Goal: Transaction & Acquisition: Purchase product/service

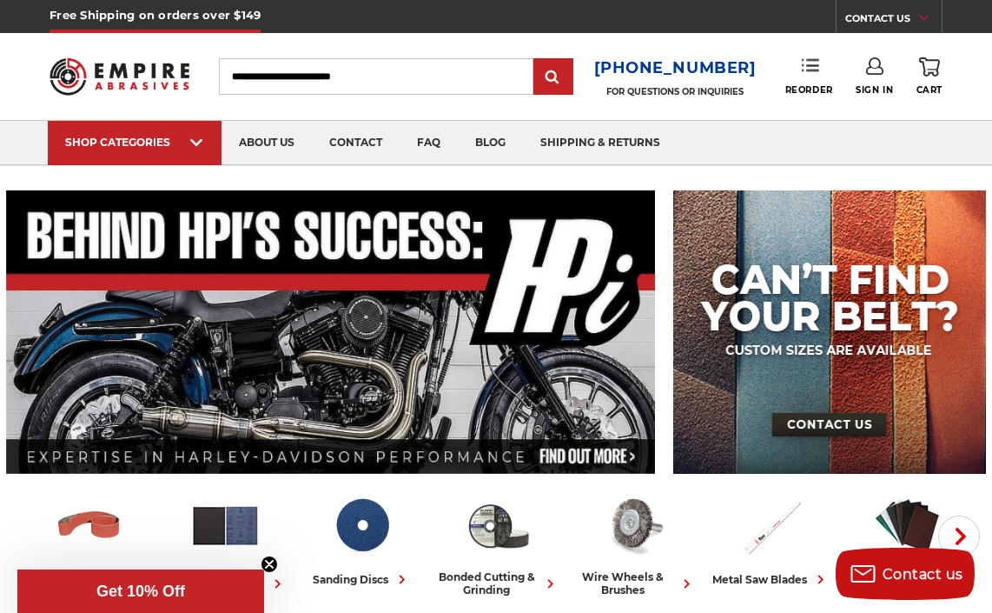
type input "**********"
click at [808, 65] on use at bounding box center [810, 65] width 17 height 12
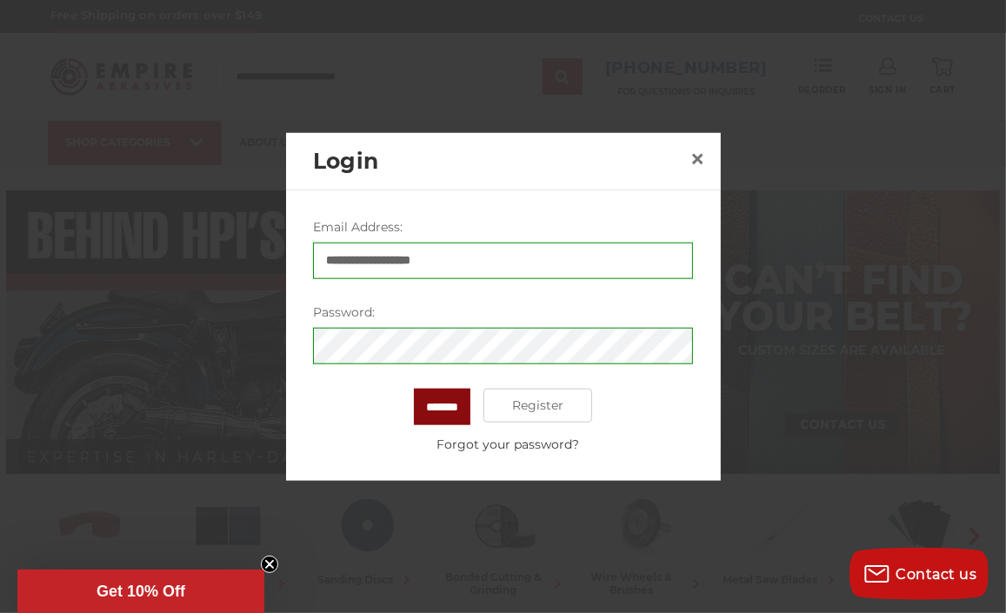
click at [436, 406] on input "*******" at bounding box center [442, 406] width 56 height 37
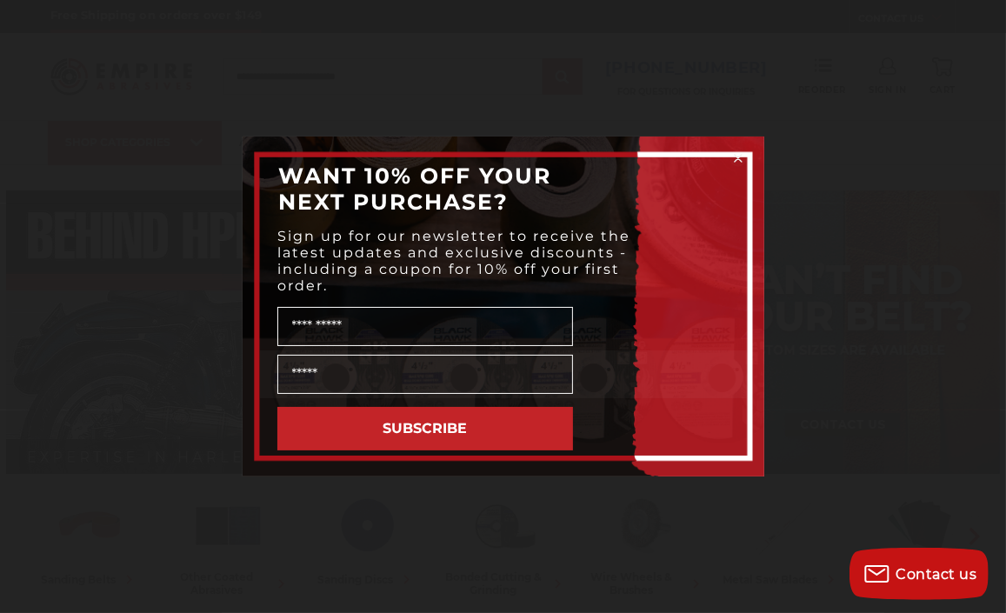
click at [840, 378] on div "Close dialog WANT 10% OFF YOUR NEXT PURCHASE? Sign up for our newsletter to rec…" at bounding box center [503, 306] width 1006 height 613
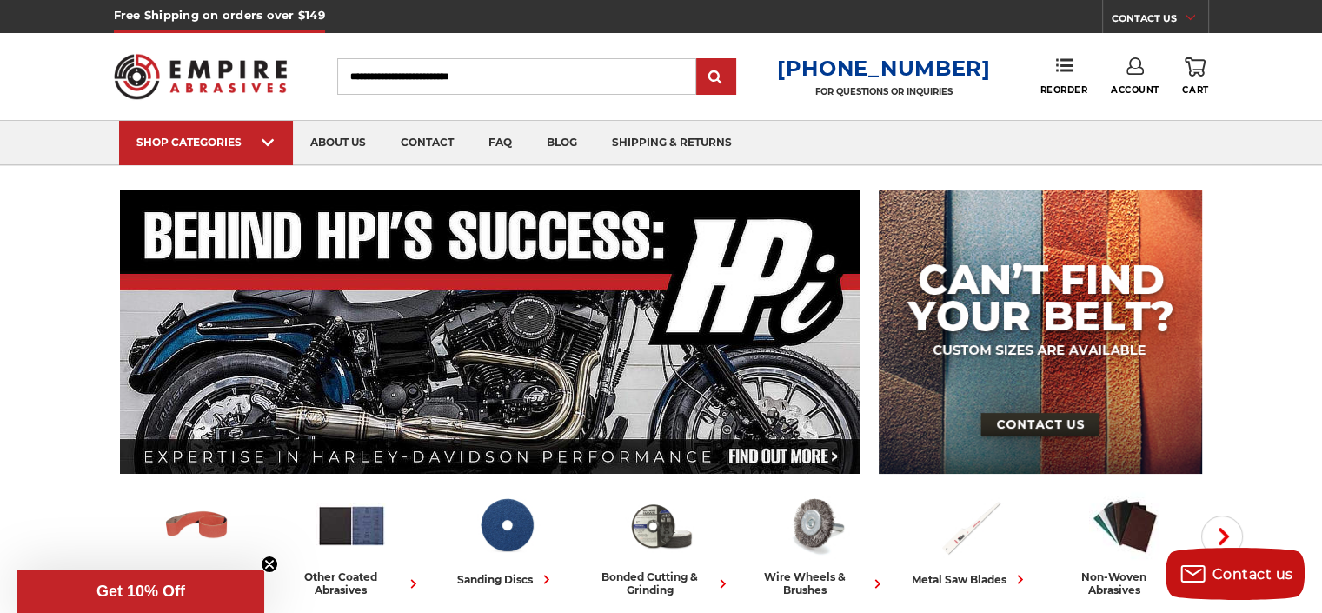
click at [992, 69] on icon at bounding box center [1134, 65] width 17 height 17
click at [992, 106] on link "Account" at bounding box center [1134, 112] width 124 height 33
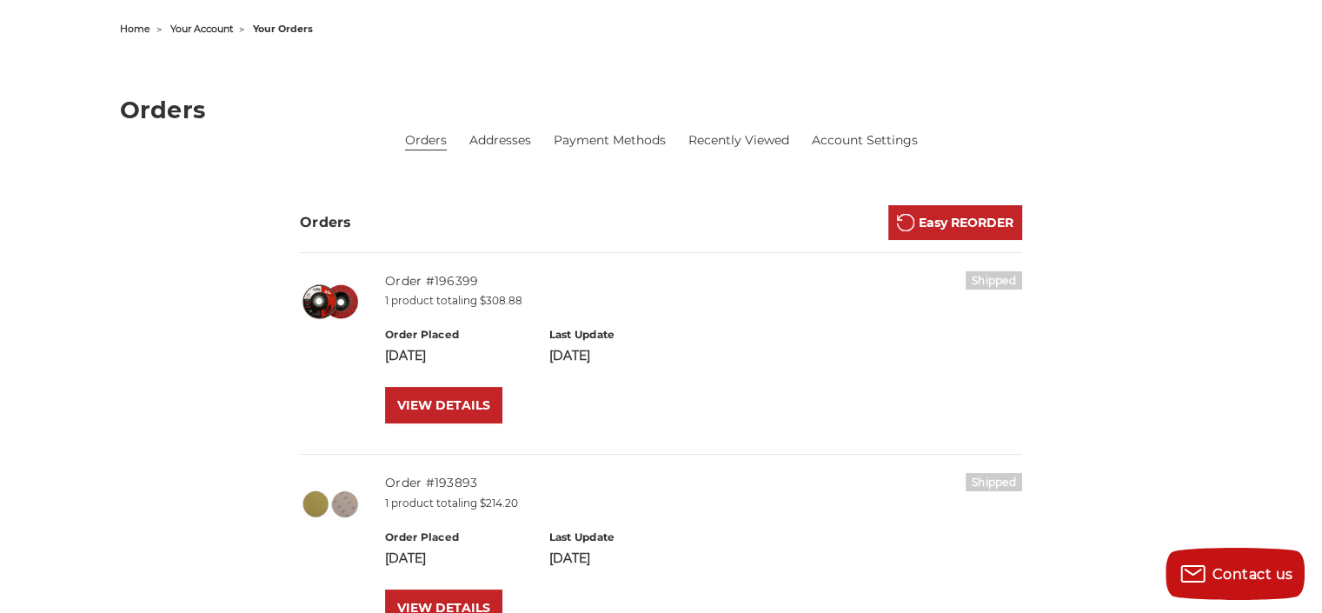
scroll to position [348, 0]
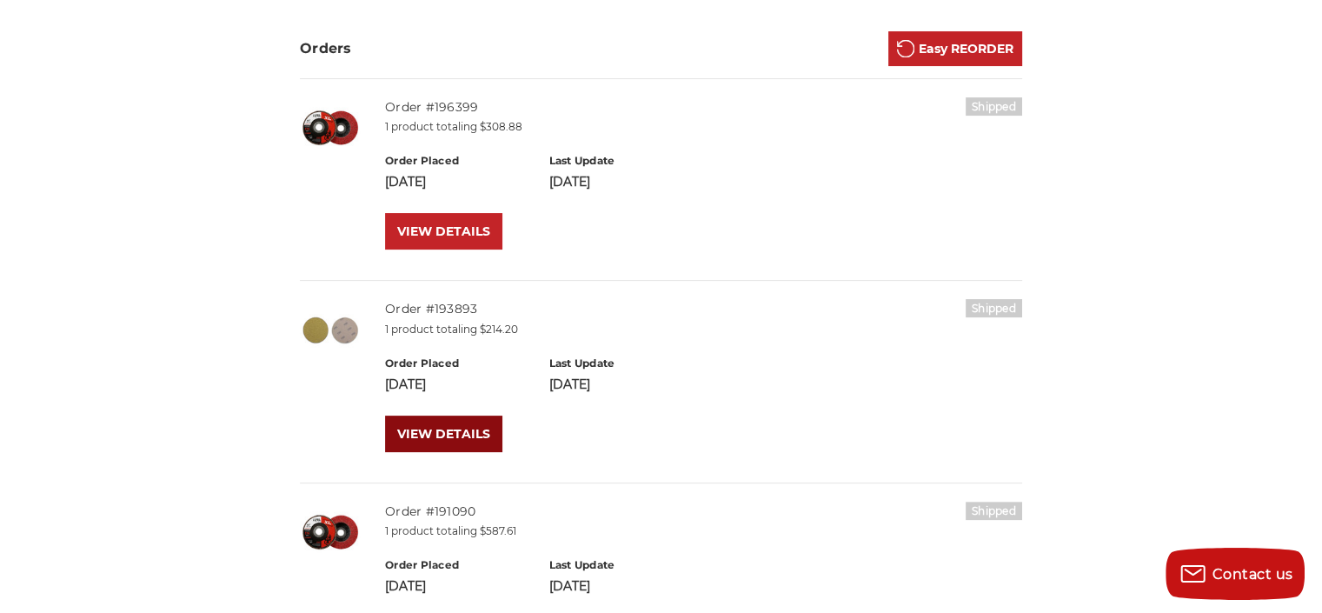
click at [417, 427] on link "VIEW DETAILS" at bounding box center [443, 433] width 117 height 37
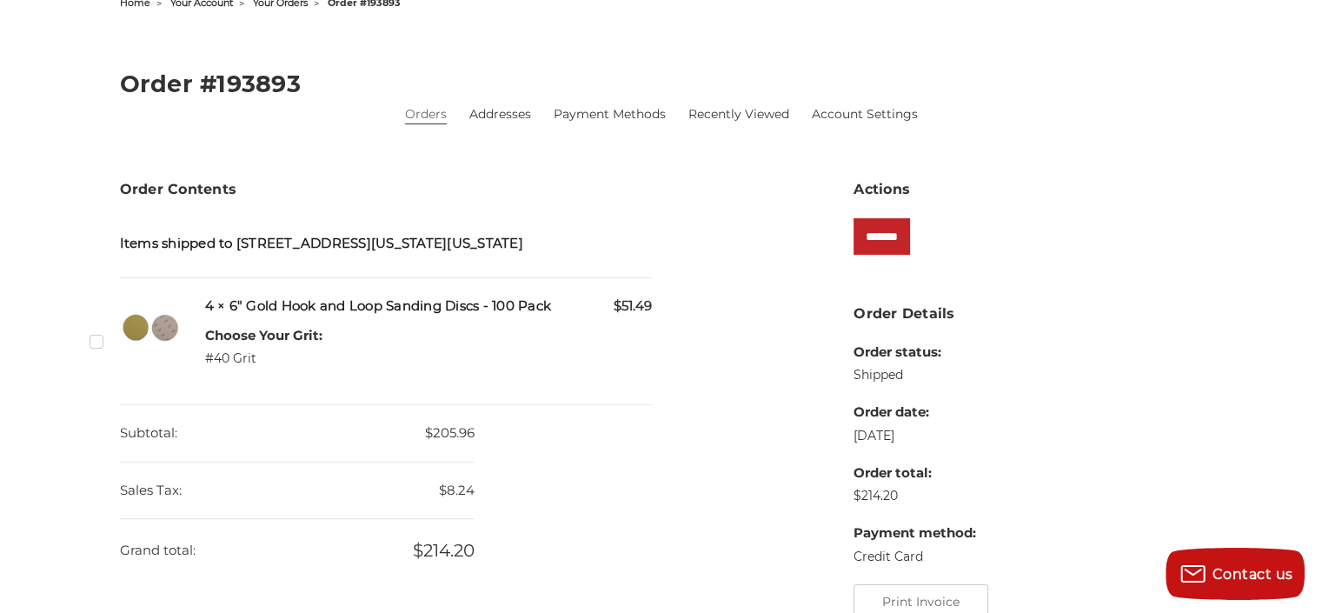
scroll to position [261, 0]
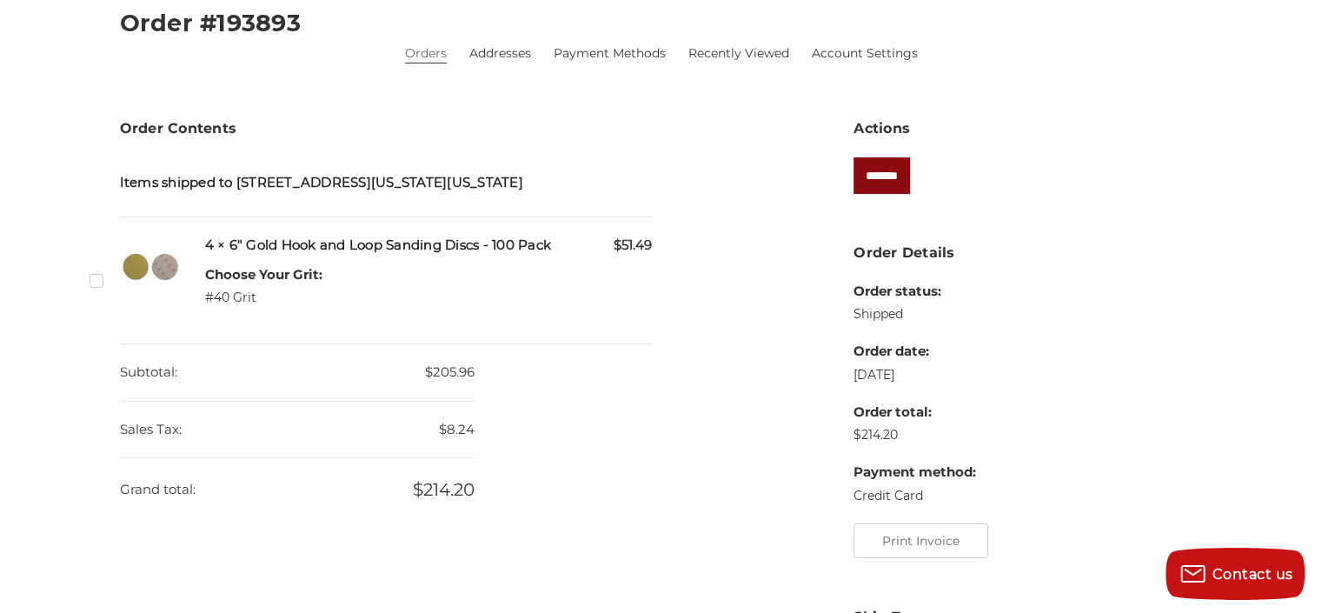
click at [900, 176] on input "*******" at bounding box center [881, 175] width 56 height 37
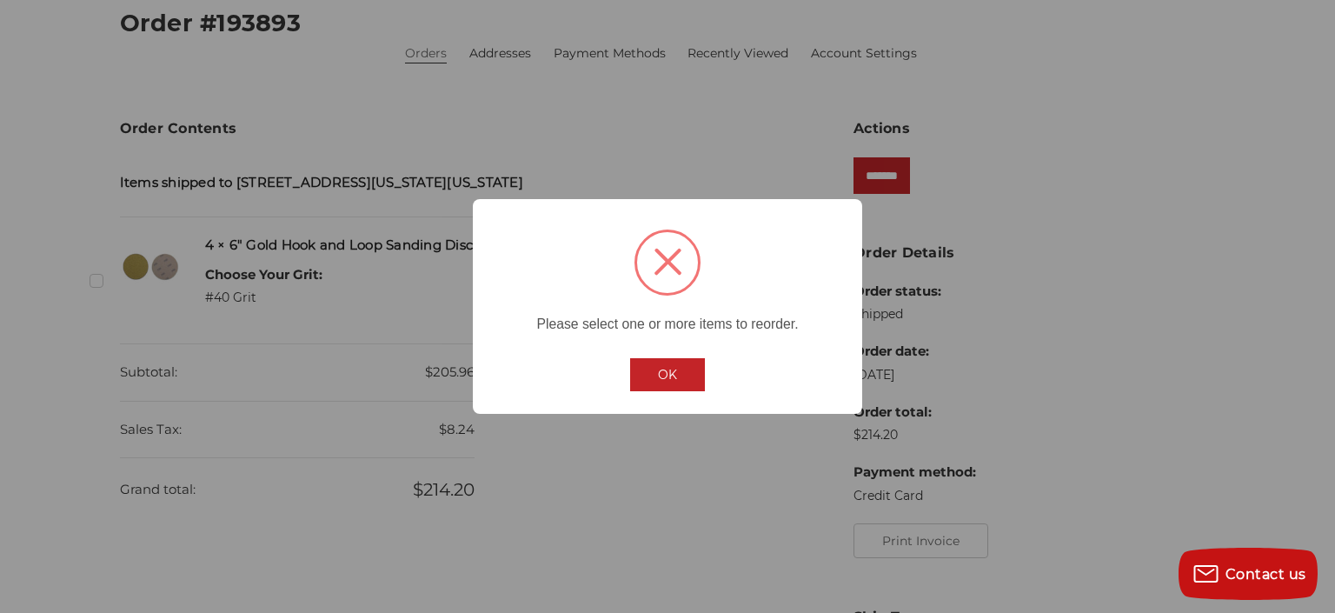
click at [664, 375] on button "OK" at bounding box center [667, 374] width 75 height 33
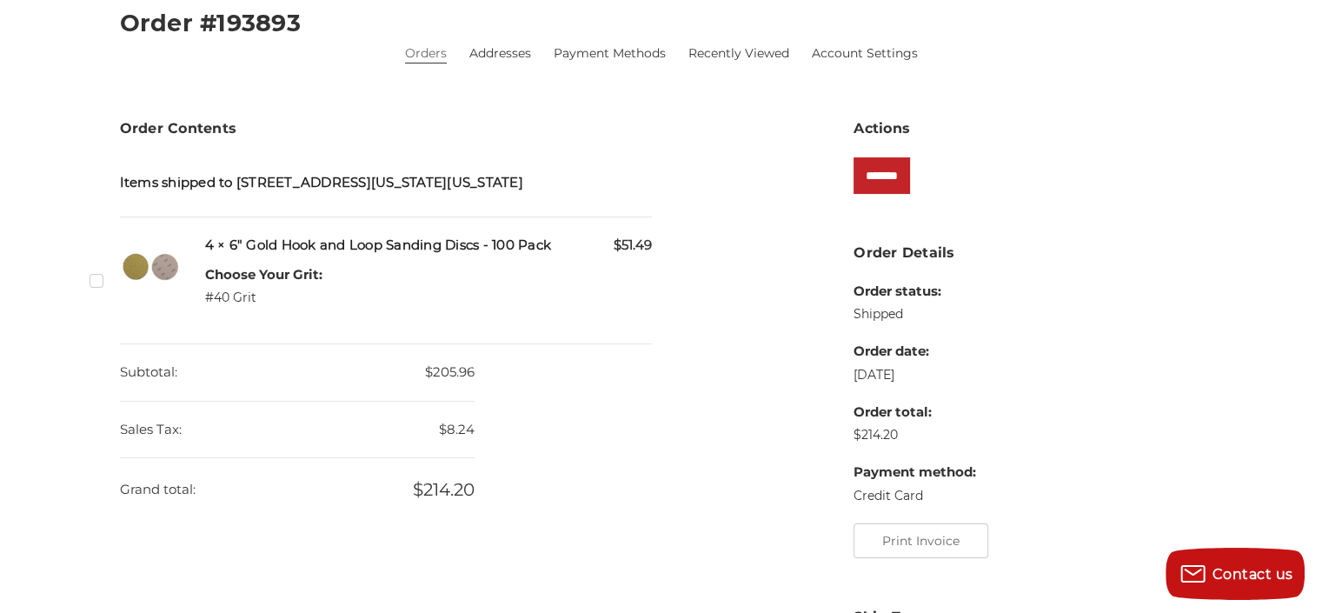
click at [97, 277] on label "Checkbox 527143 label" at bounding box center [99, 280] width 18 height 18
click at [906, 176] on input "*******" at bounding box center [881, 175] width 56 height 37
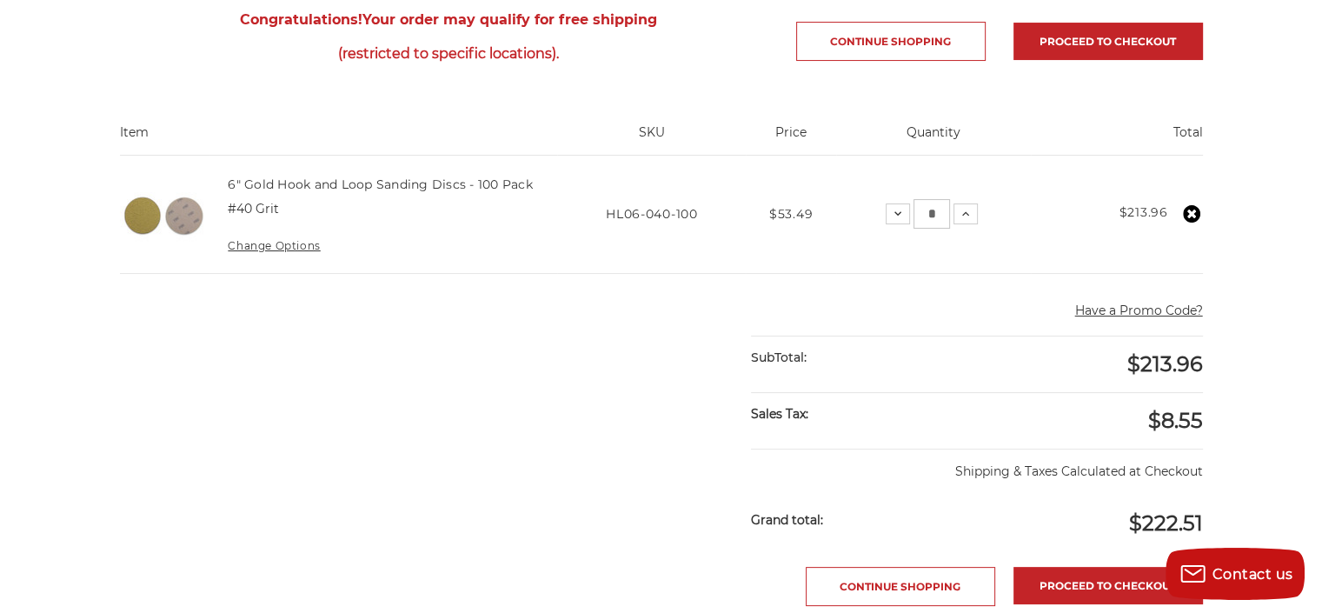
scroll to position [348, 0]
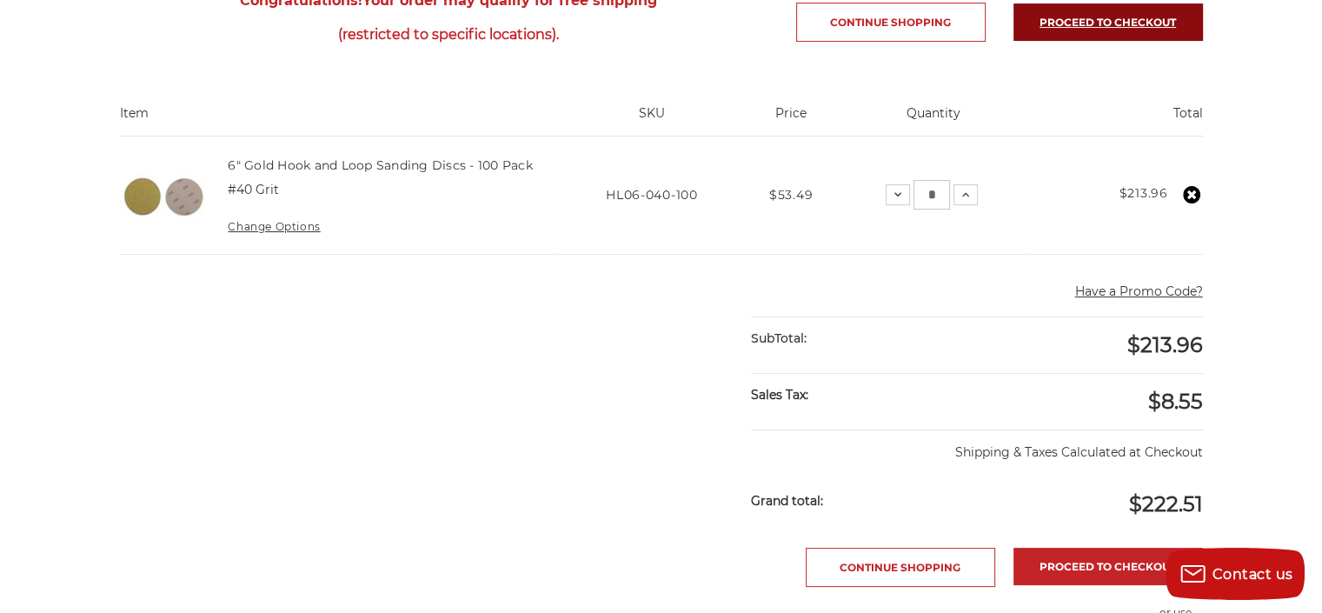
click at [1061, 24] on link "Proceed to checkout" at bounding box center [1107, 21] width 189 height 37
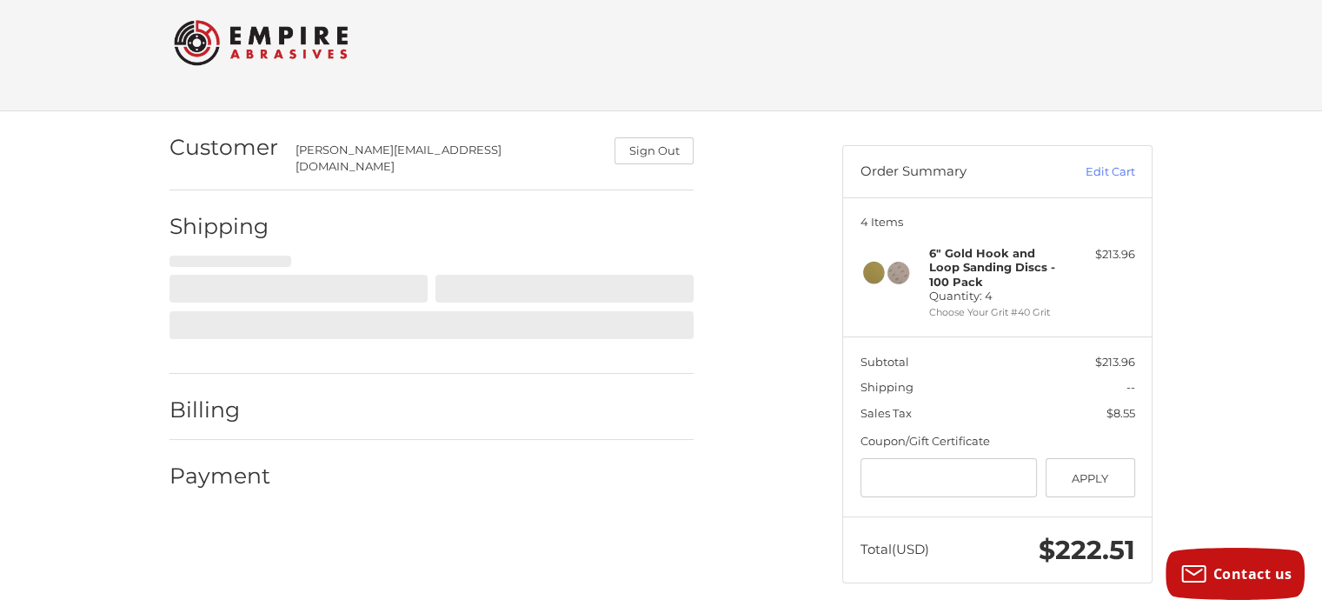
scroll to position [28, 0]
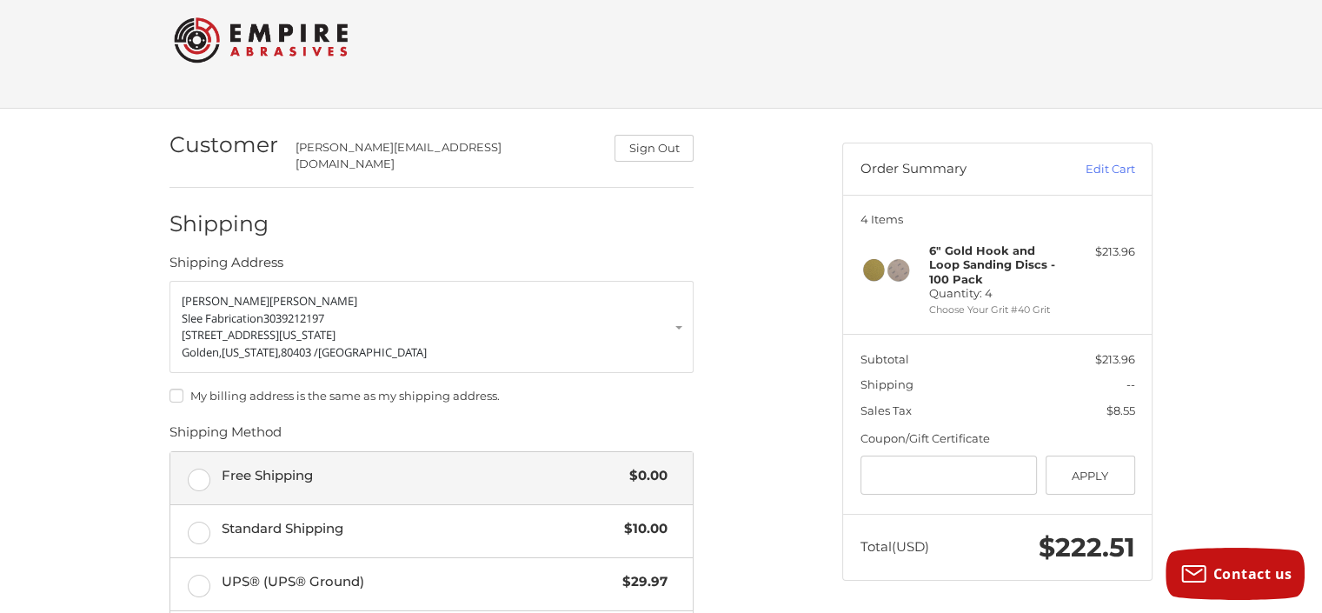
click at [202, 465] on label "Free Shipping $0.00" at bounding box center [431, 478] width 522 height 52
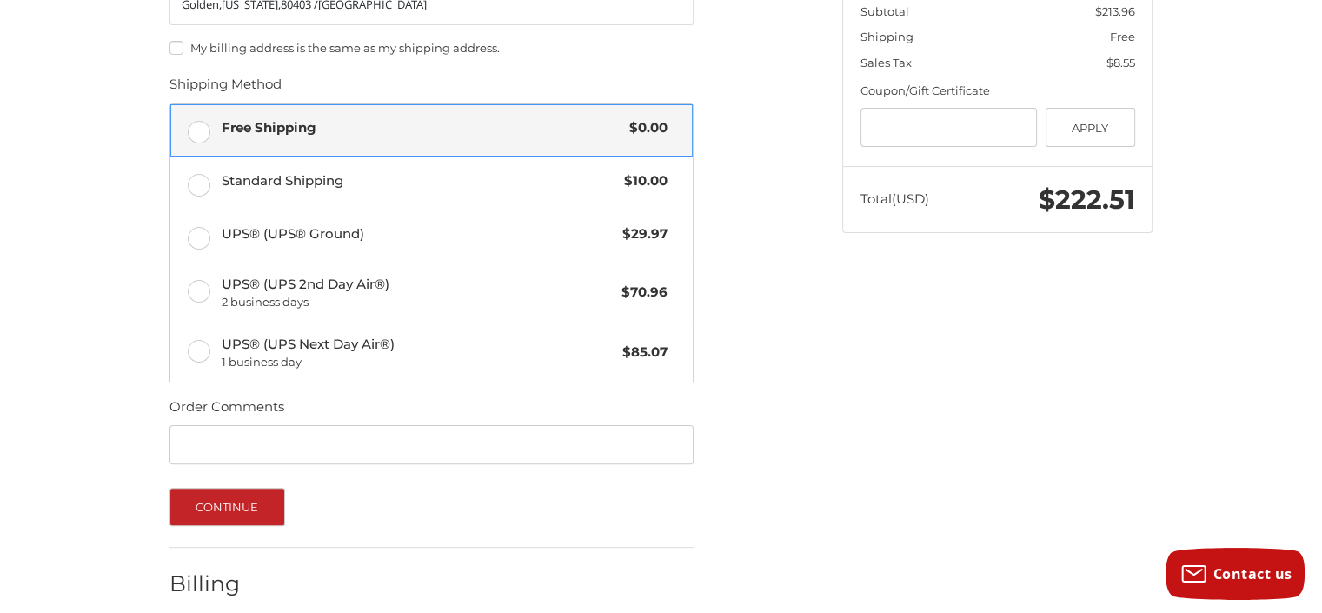
scroll to position [444, 0]
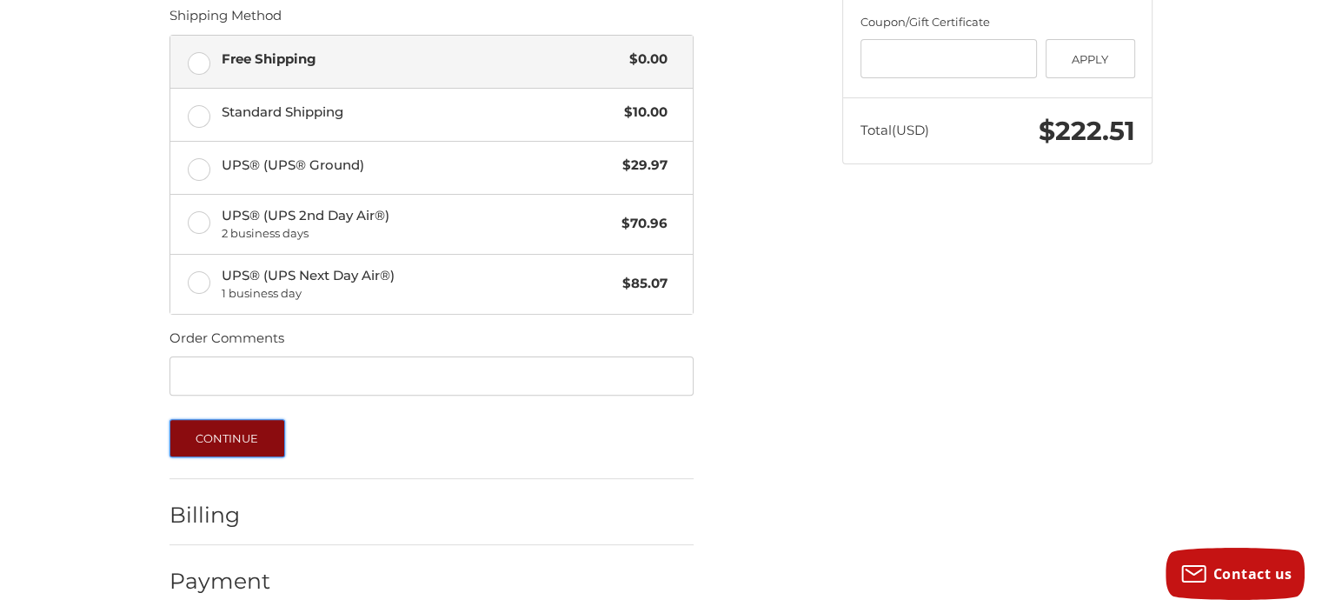
click at [220, 428] on button "Continue" at bounding box center [227, 438] width 116 height 38
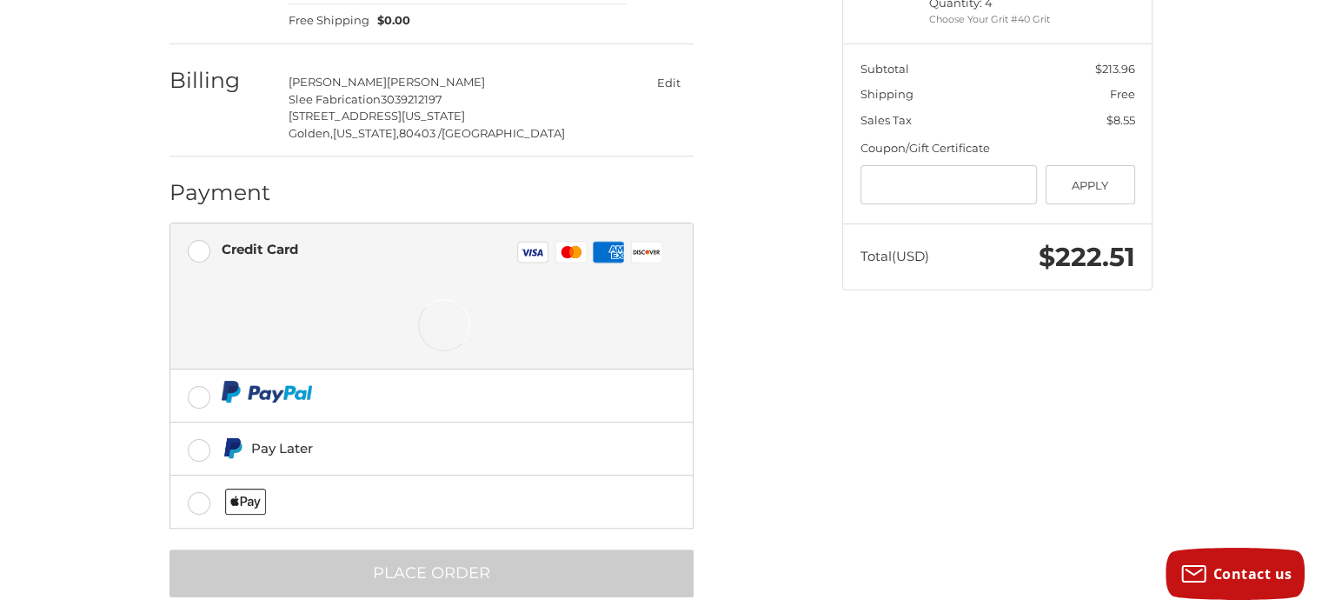
scroll to position [320, 0]
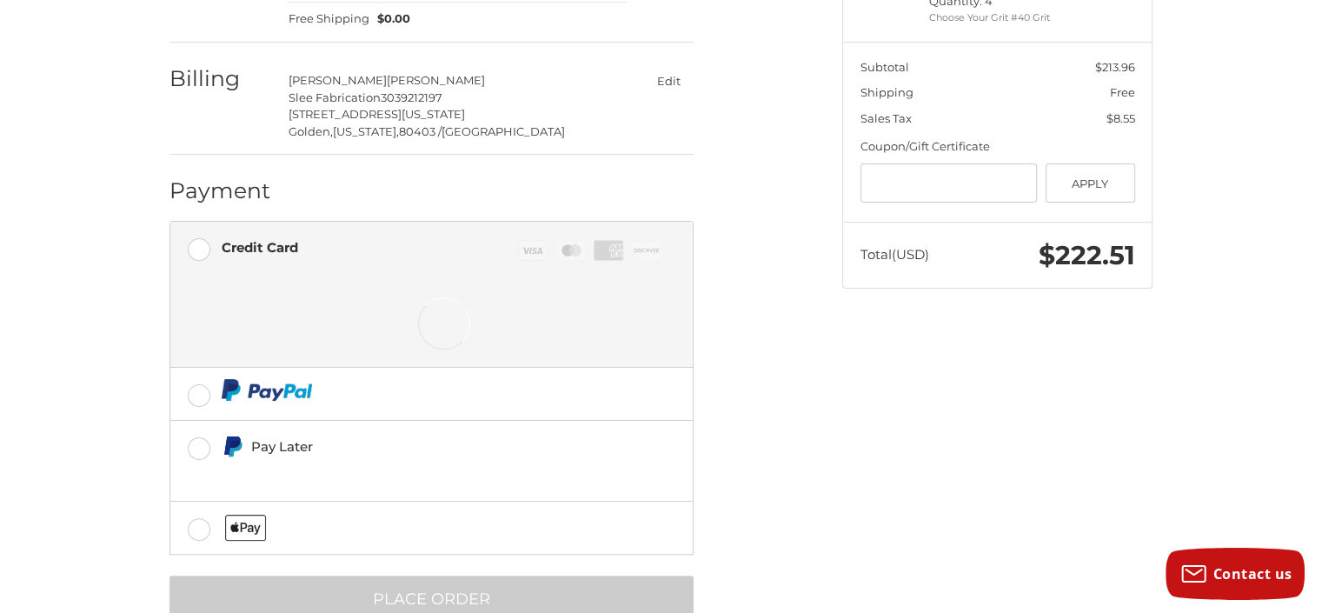
click at [461, 560] on form "Payment Methods Credit Card Credit Card Visa Master Amex Discover Stored credit…" at bounding box center [431, 422] width 524 height 402
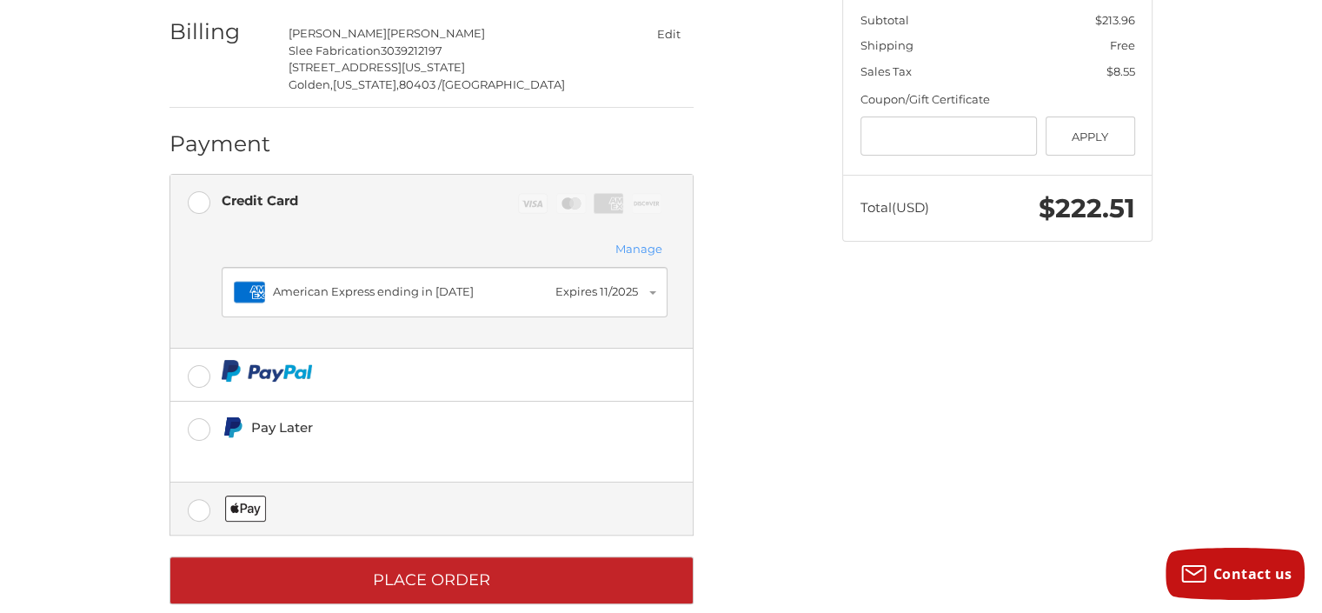
scroll to position [381, 0]
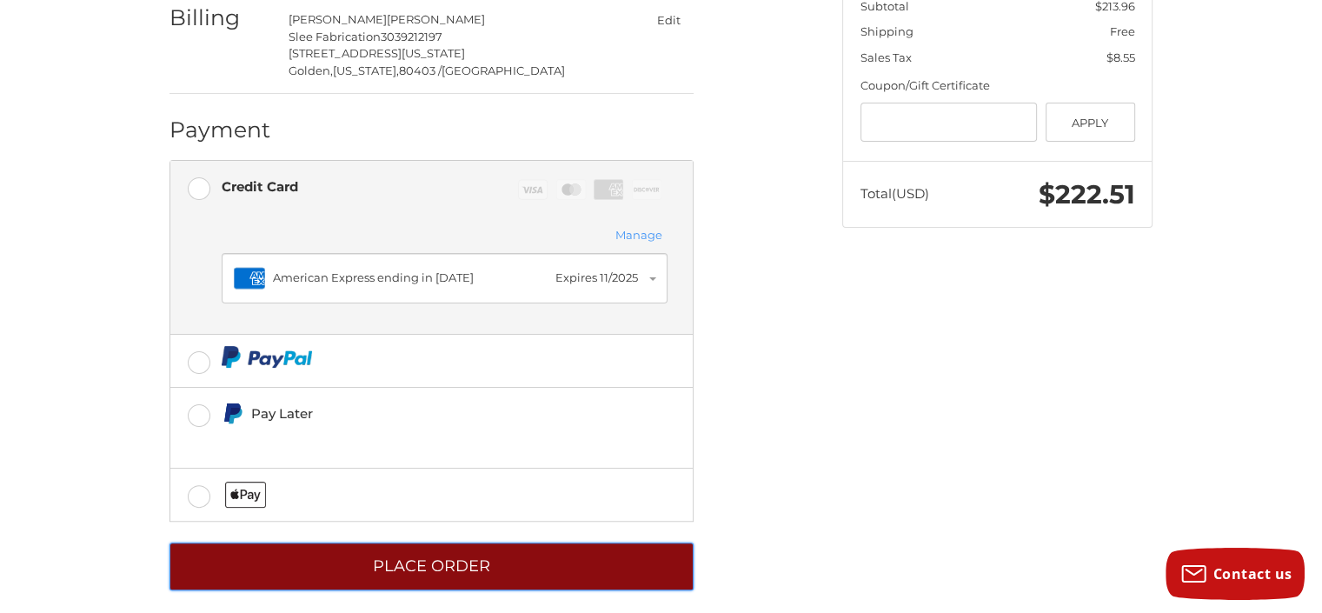
click at [456, 549] on button "Place Order" at bounding box center [431, 566] width 524 height 48
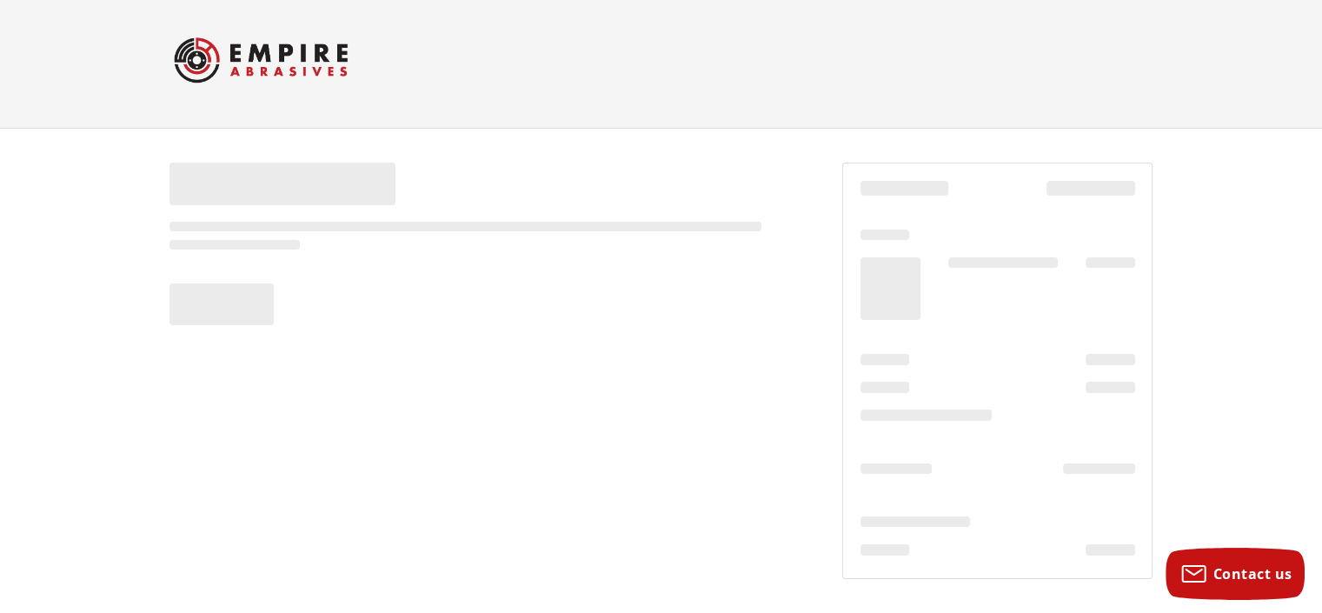
scroll to position [8, 0]
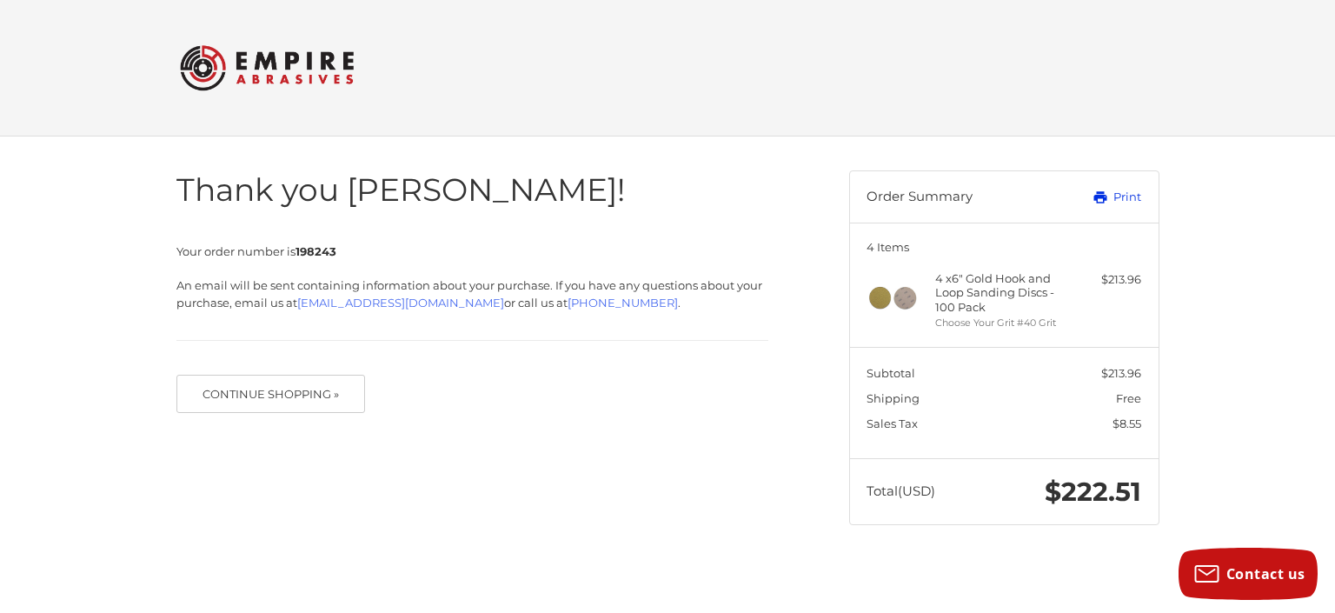
click at [1116, 199] on link "Print" at bounding box center [1098, 197] width 86 height 17
